Goal: Find contact information: Find contact information

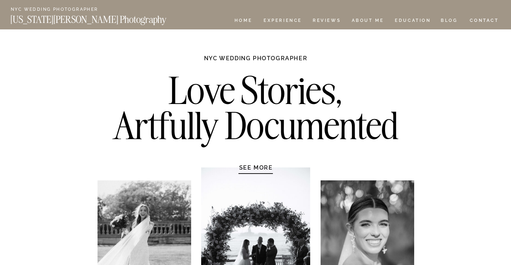
click at [489, 18] on nav "CONTACT" at bounding box center [484, 20] width 30 height 8
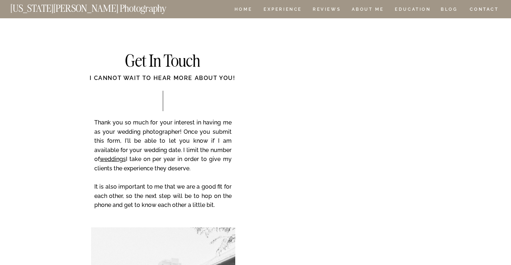
click at [359, 5] on div at bounding box center [255, 9] width 511 height 18
click at [360, 6] on div at bounding box center [255, 9] width 511 height 18
click at [361, 12] on nav "ABOUT ME" at bounding box center [367, 10] width 33 height 6
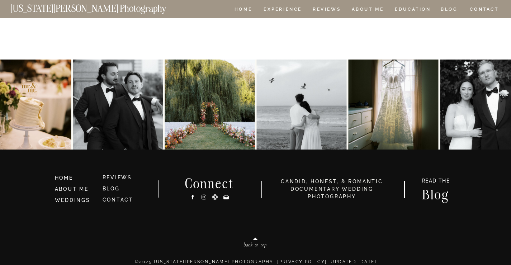
scroll to position [443, 0]
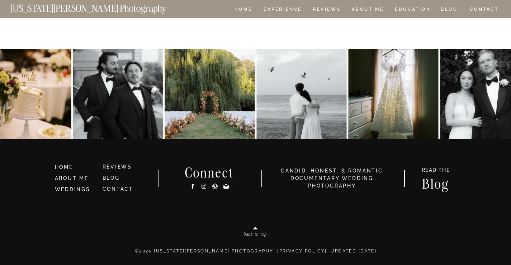
click at [193, 185] on icon at bounding box center [192, 186] width 2 height 5
click at [204, 184] on icon at bounding box center [204, 186] width 6 height 8
click at [373, 9] on nav "ABOUT ME" at bounding box center [367, 10] width 33 height 6
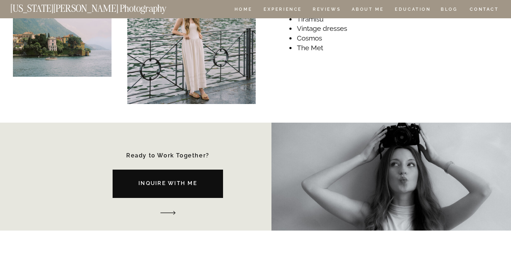
scroll to position [941, 0]
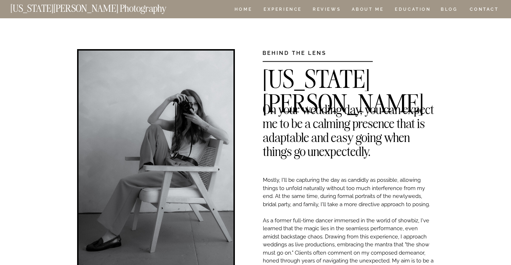
click at [308, 78] on h2 "[US_STATE][PERSON_NAME]" at bounding box center [348, 72] width 172 height 11
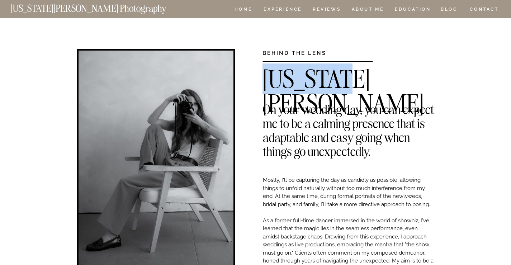
click at [308, 78] on h2 "[US_STATE][PERSON_NAME]" at bounding box center [348, 72] width 172 height 11
copy h2 "[US_STATE]"
